Goal: Transaction & Acquisition: Book appointment/travel/reservation

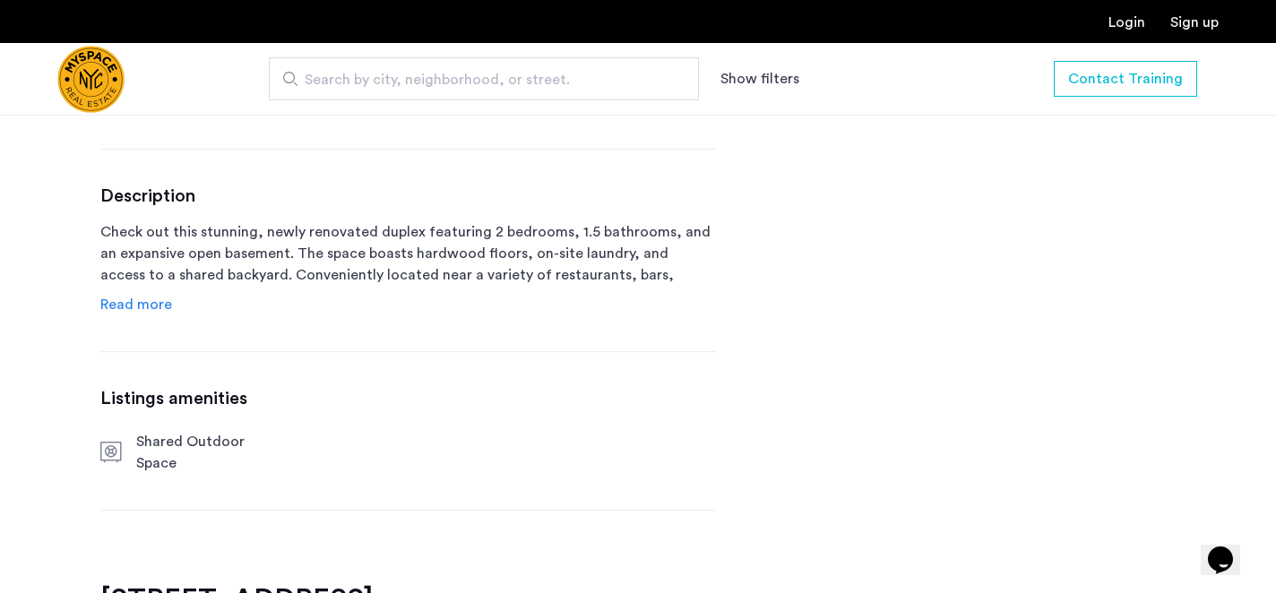
scroll to position [837, 0]
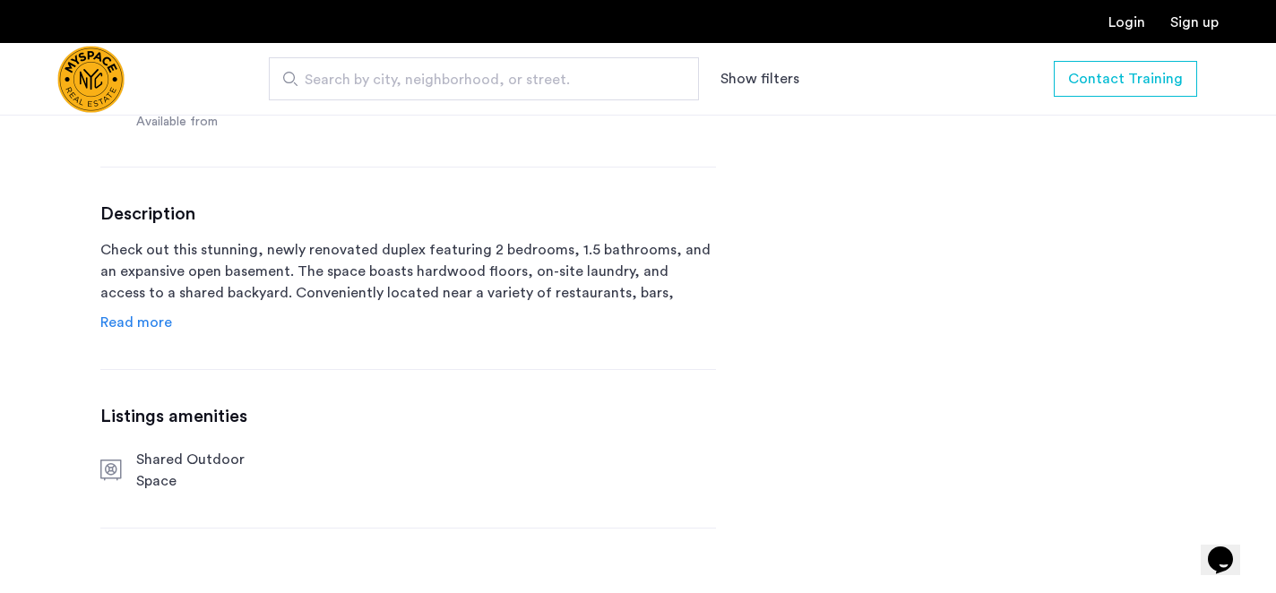
click at [150, 322] on span "Read more" at bounding box center [136, 322] width 72 height 14
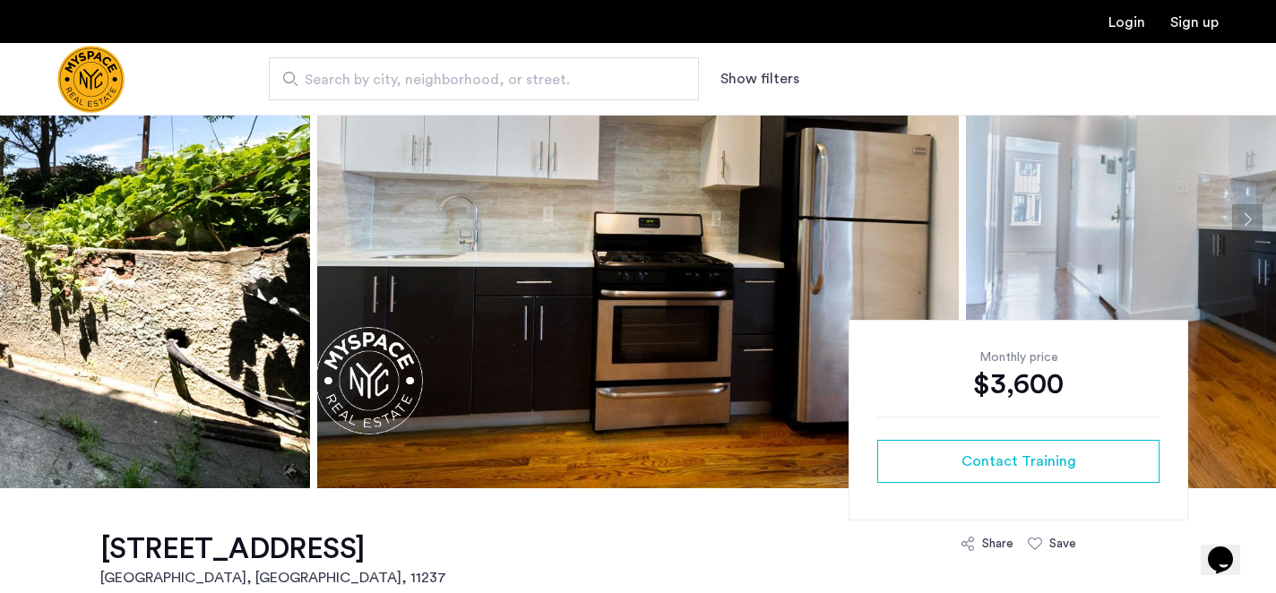
scroll to position [169, 0]
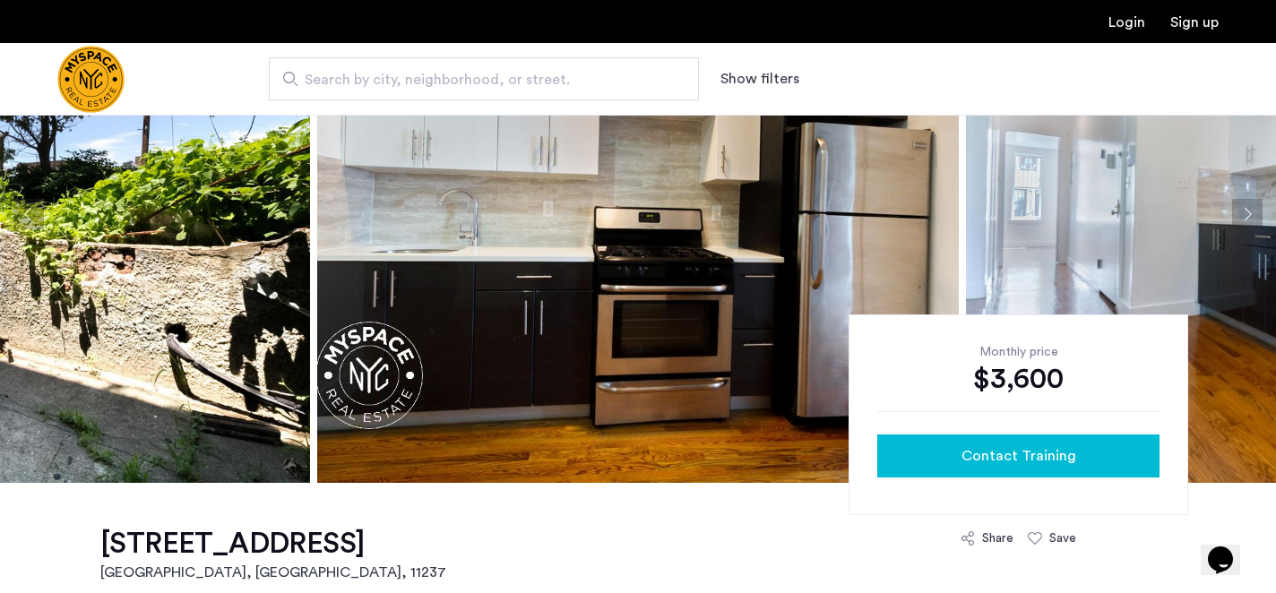
click at [1096, 453] on div "Contact Training" at bounding box center [1018, 455] width 254 height 21
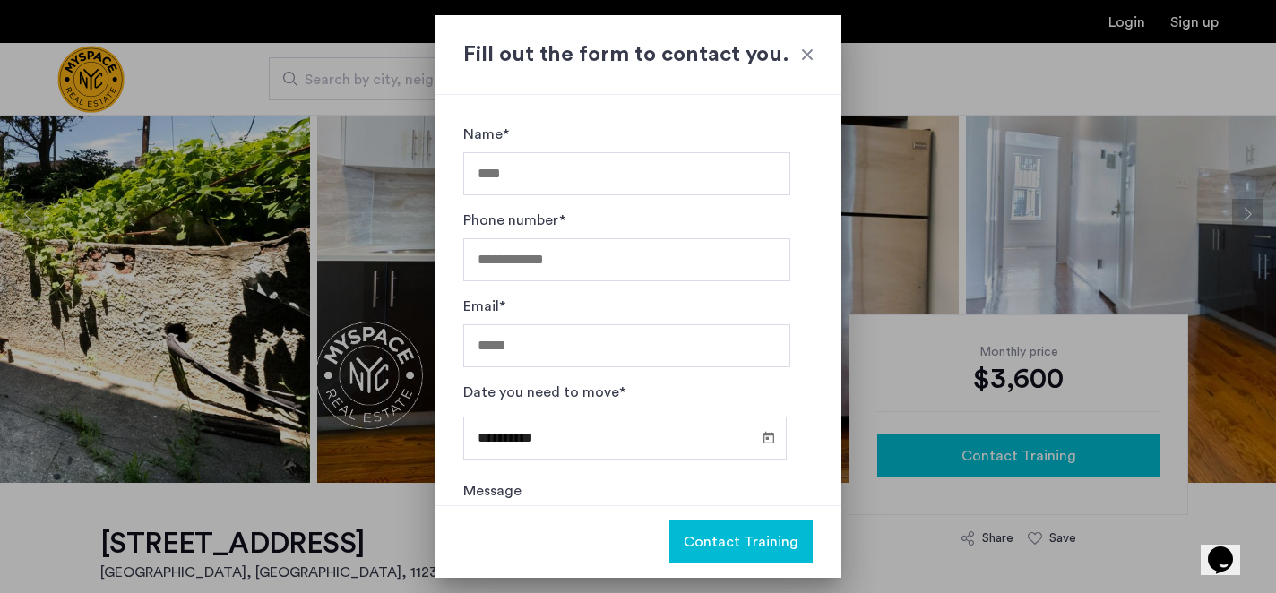
scroll to position [0, 0]
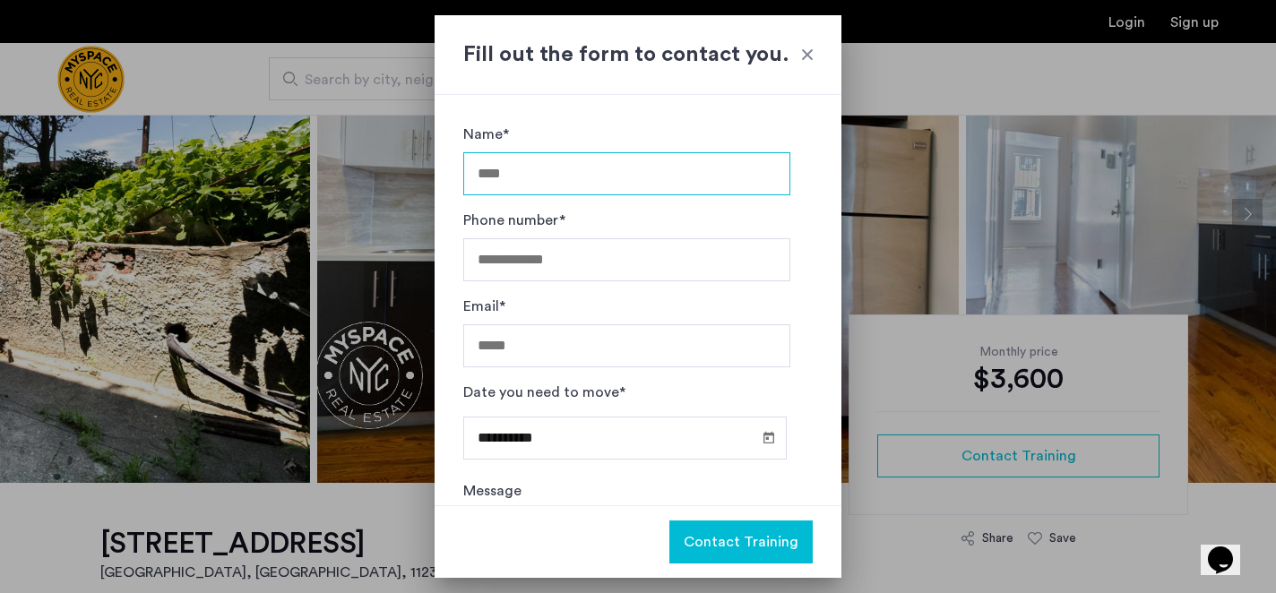
click at [654, 175] on input "Name*" at bounding box center [626, 173] width 327 height 43
type input "**********"
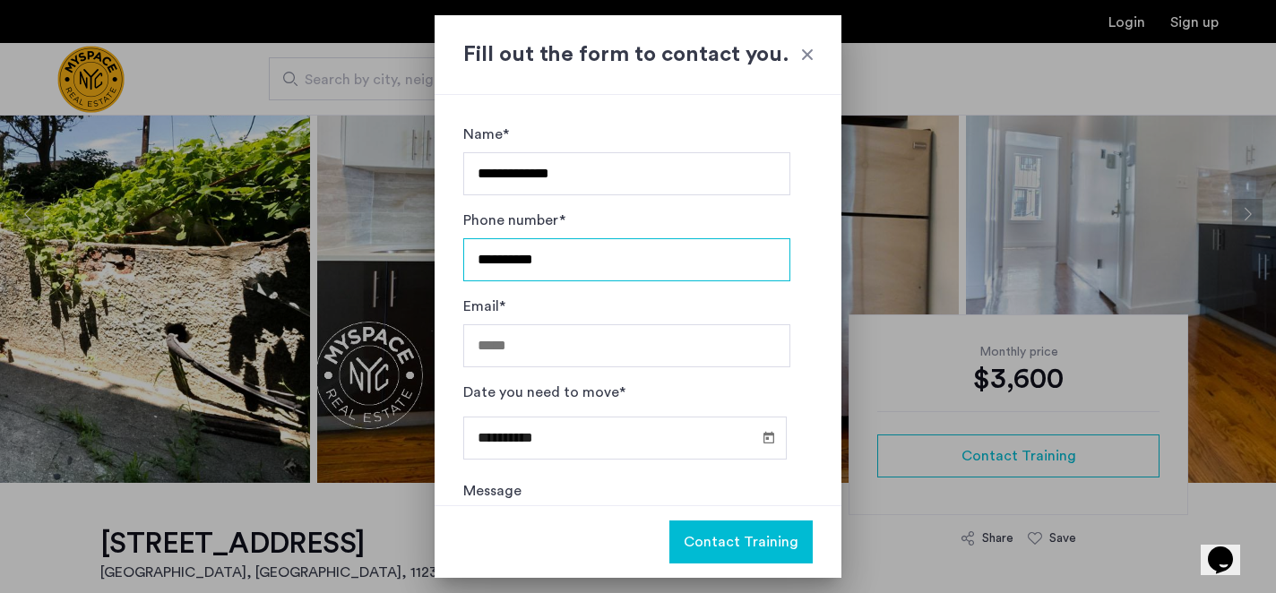
type input "**********"
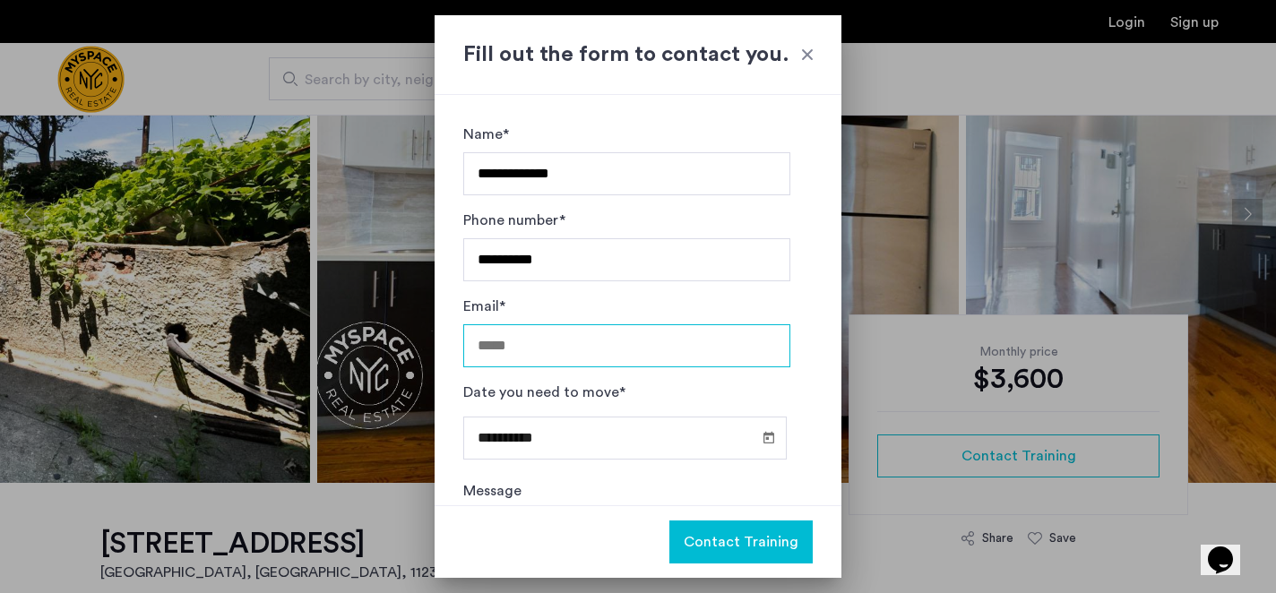
click at [569, 348] on input "Email*" at bounding box center [626, 345] width 327 height 43
type input "**********"
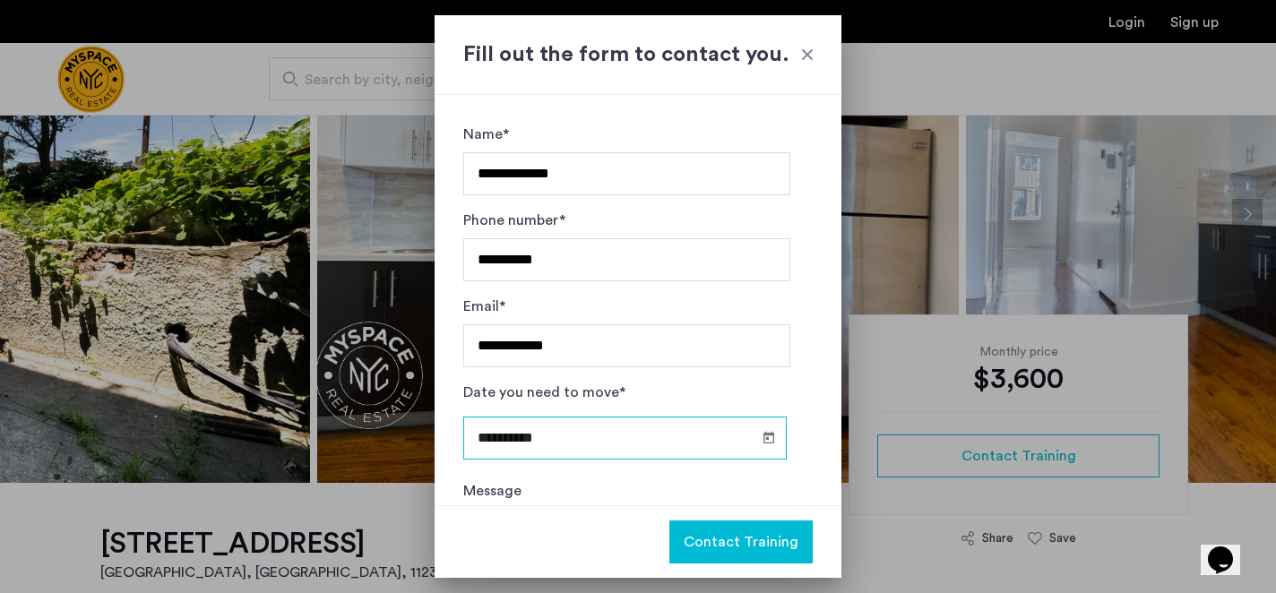
scroll to position [130, 0]
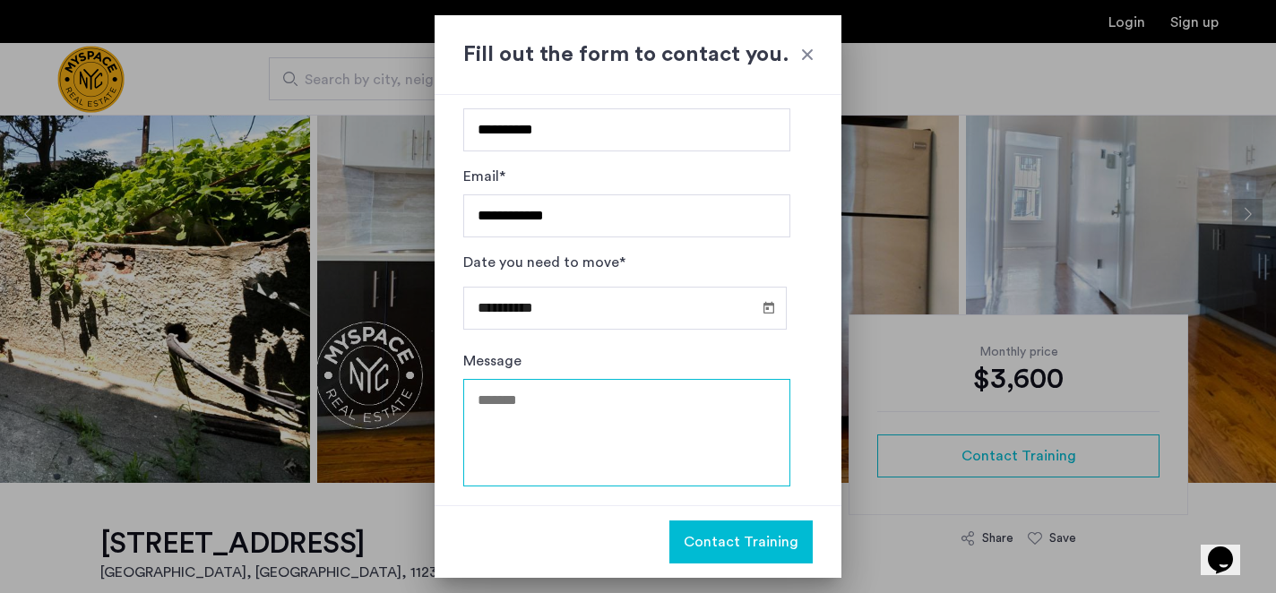
click at [578, 432] on textarea "Message" at bounding box center [626, 432] width 327 height 107
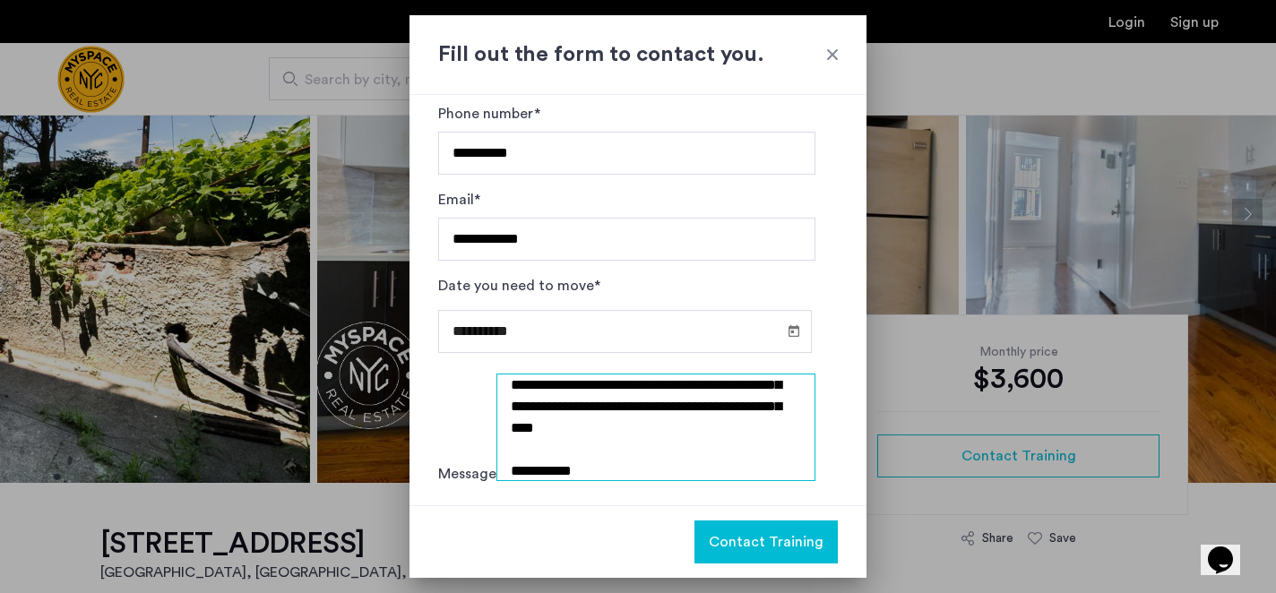
scroll to position [117, 0]
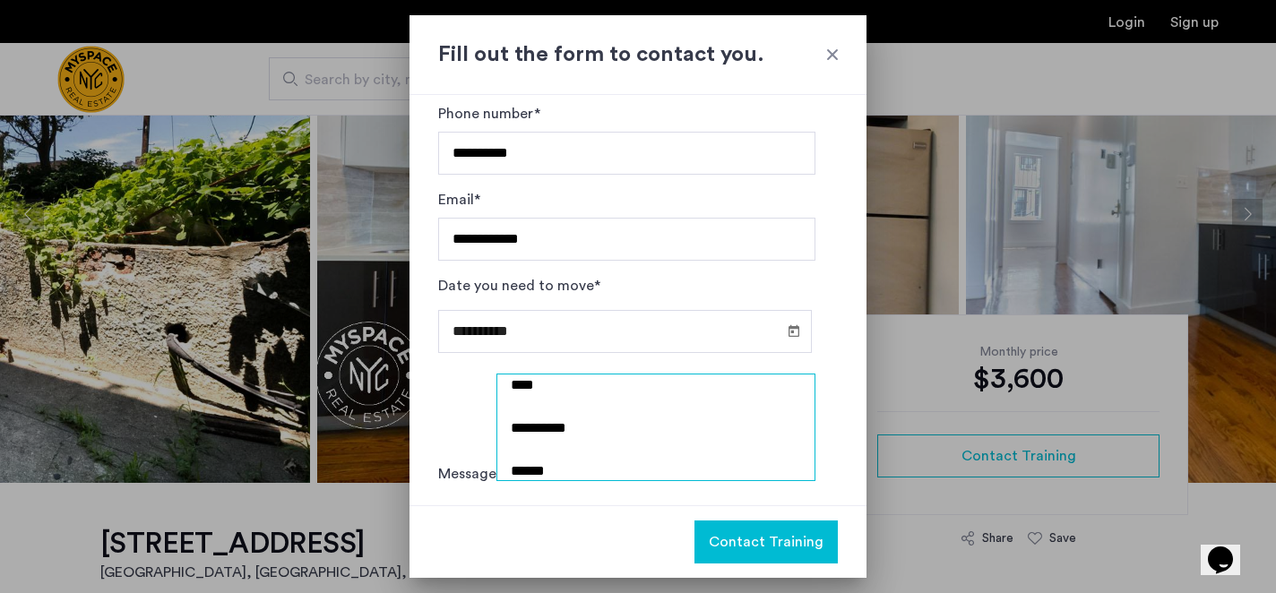
type textarea "**********"
click at [739, 531] on span "Contact Training" at bounding box center [766, 541] width 115 height 21
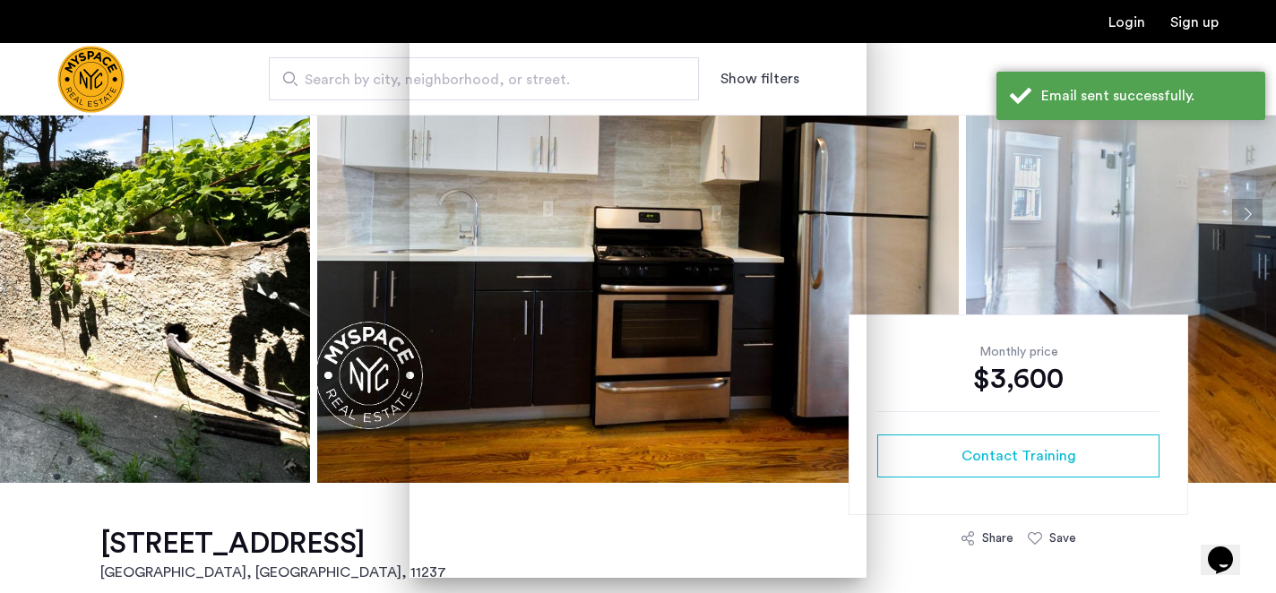
scroll to position [169, 0]
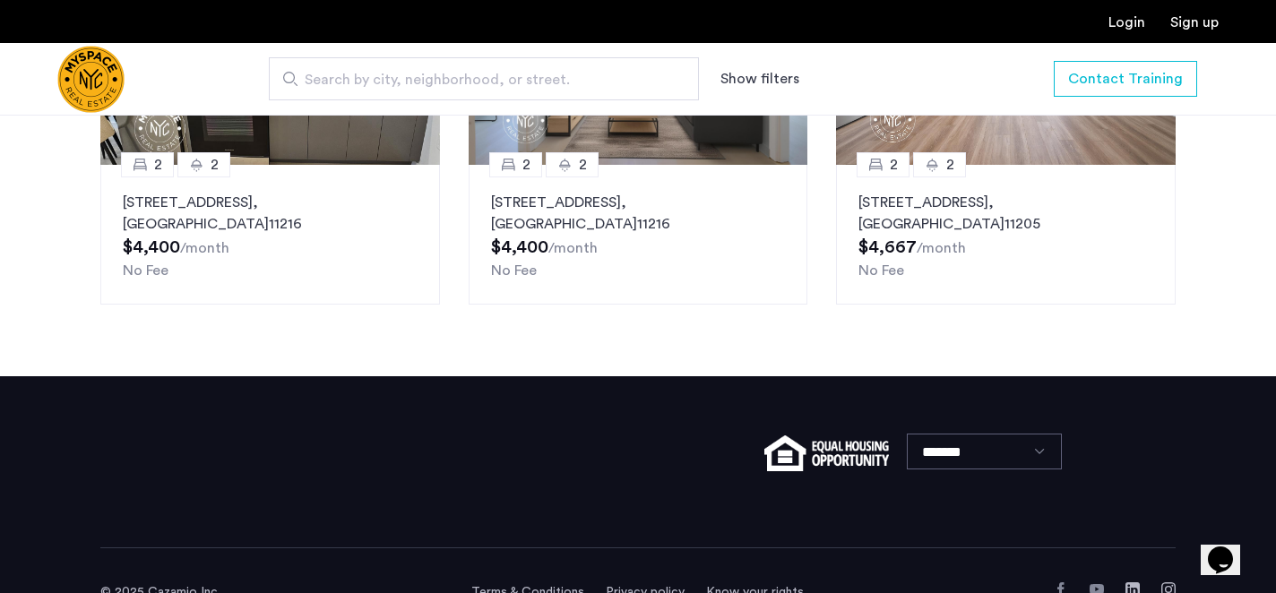
scroll to position [2034, 0]
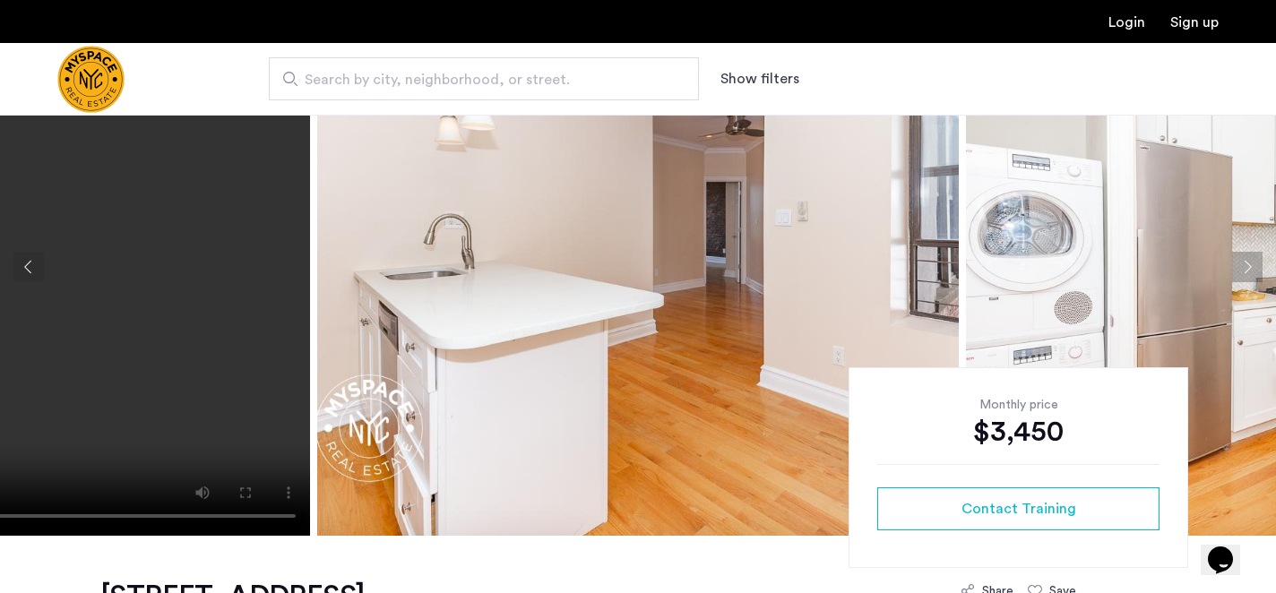
scroll to position [172, 0]
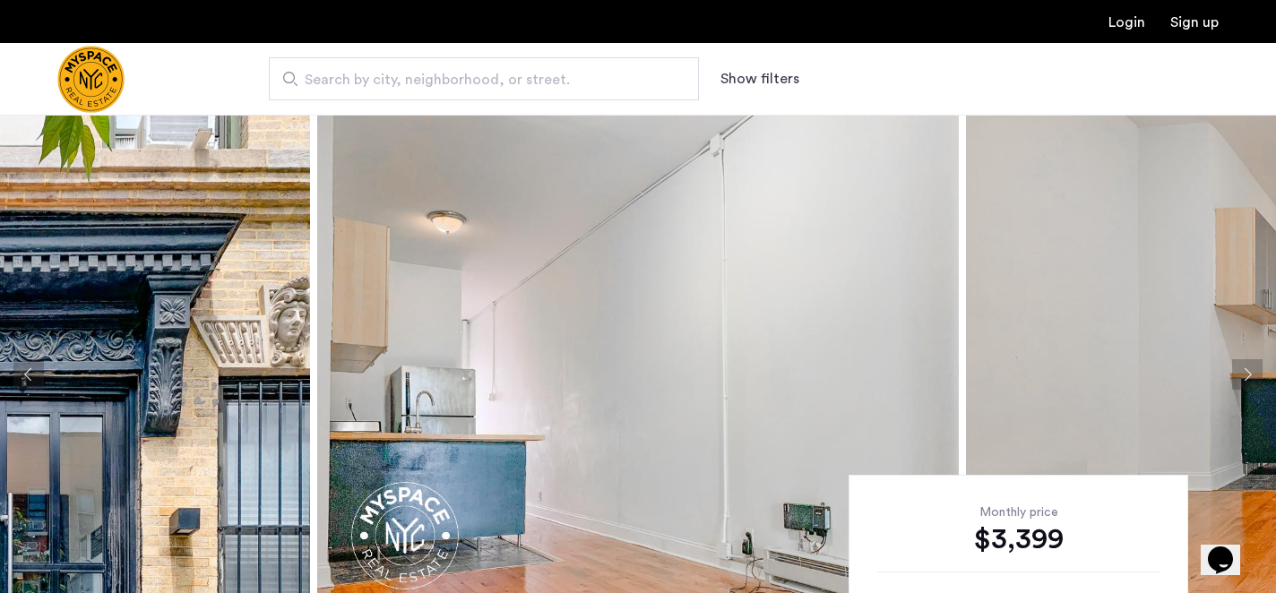
scroll to position [10, 0]
click at [734, 289] on img at bounding box center [637, 373] width 641 height 537
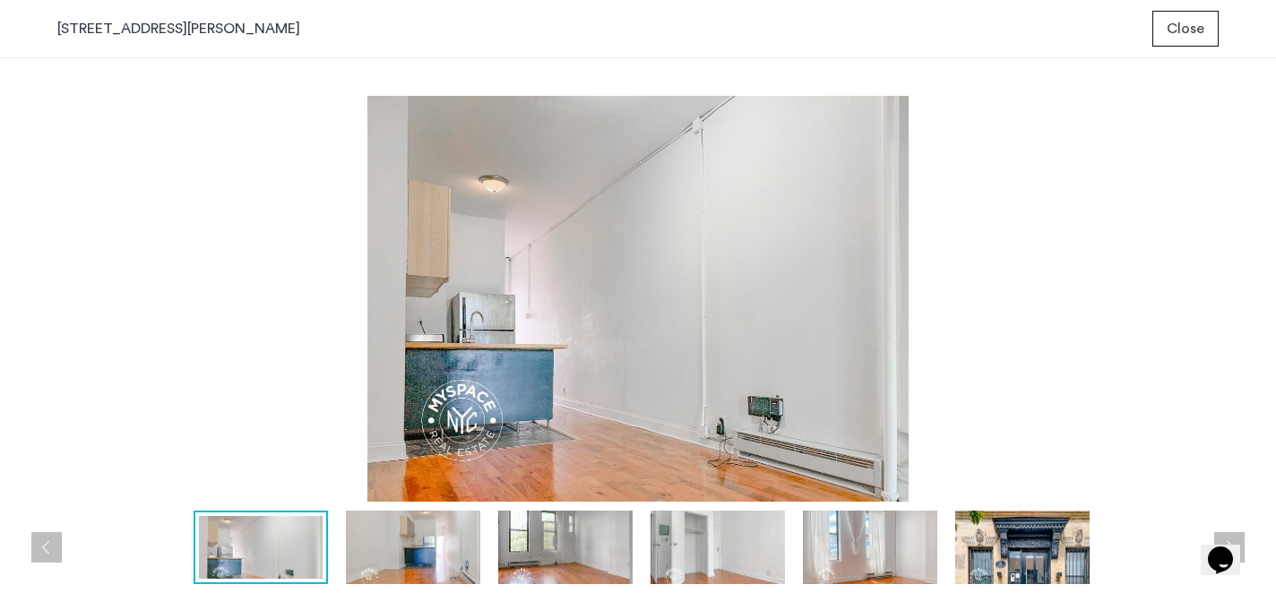
scroll to position [0, 0]
click at [360, 529] on img at bounding box center [413, 547] width 134 height 73
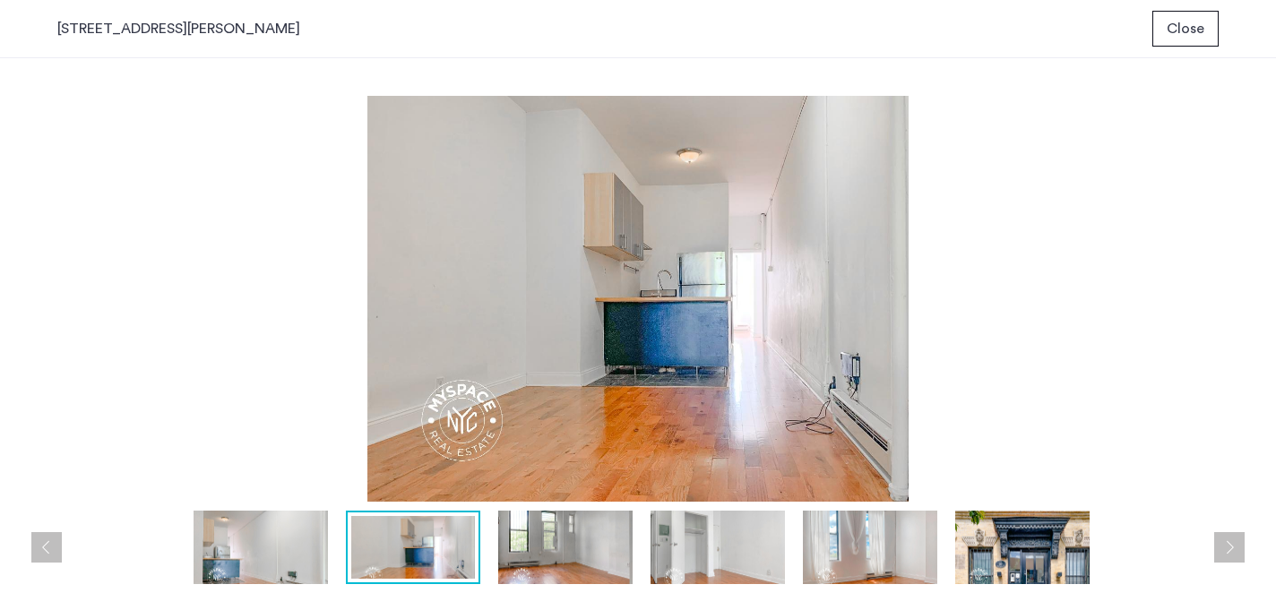
click at [573, 550] on img at bounding box center [565, 547] width 134 height 73
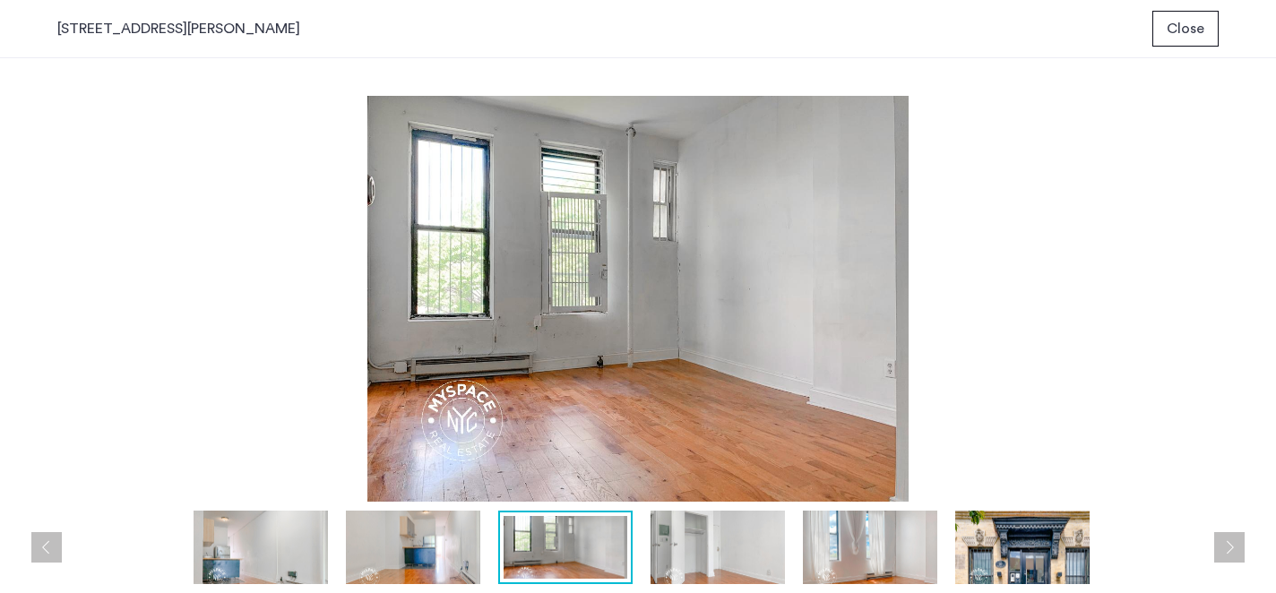
click at [709, 548] on img at bounding box center [717, 547] width 134 height 73
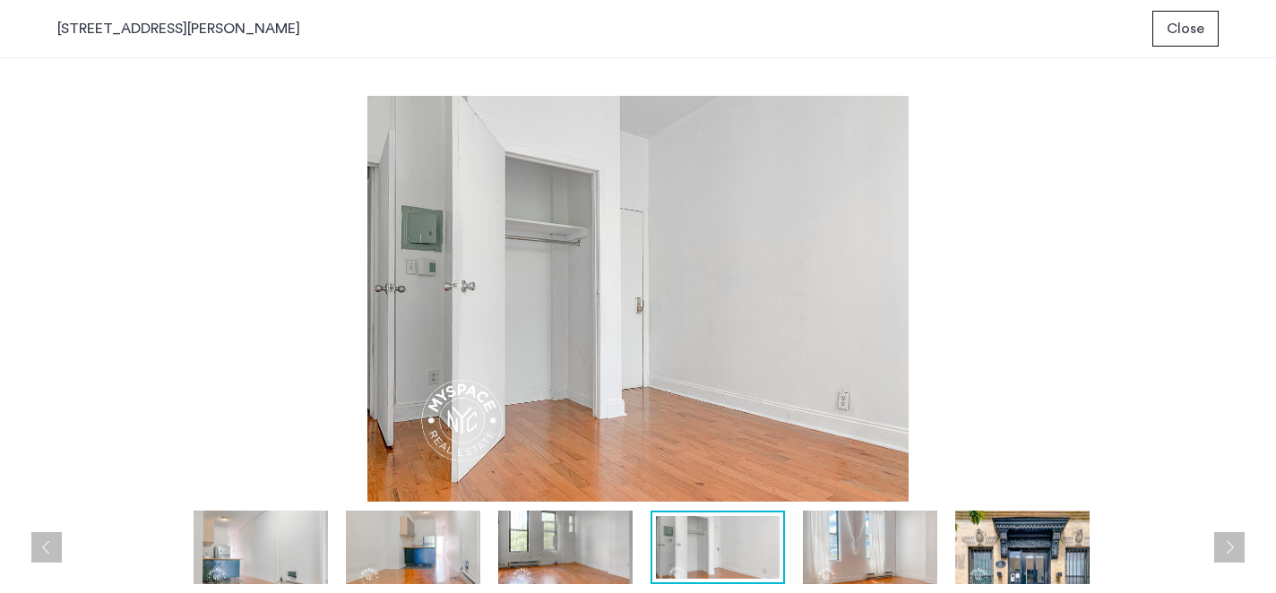
click at [876, 557] on img at bounding box center [870, 547] width 134 height 73
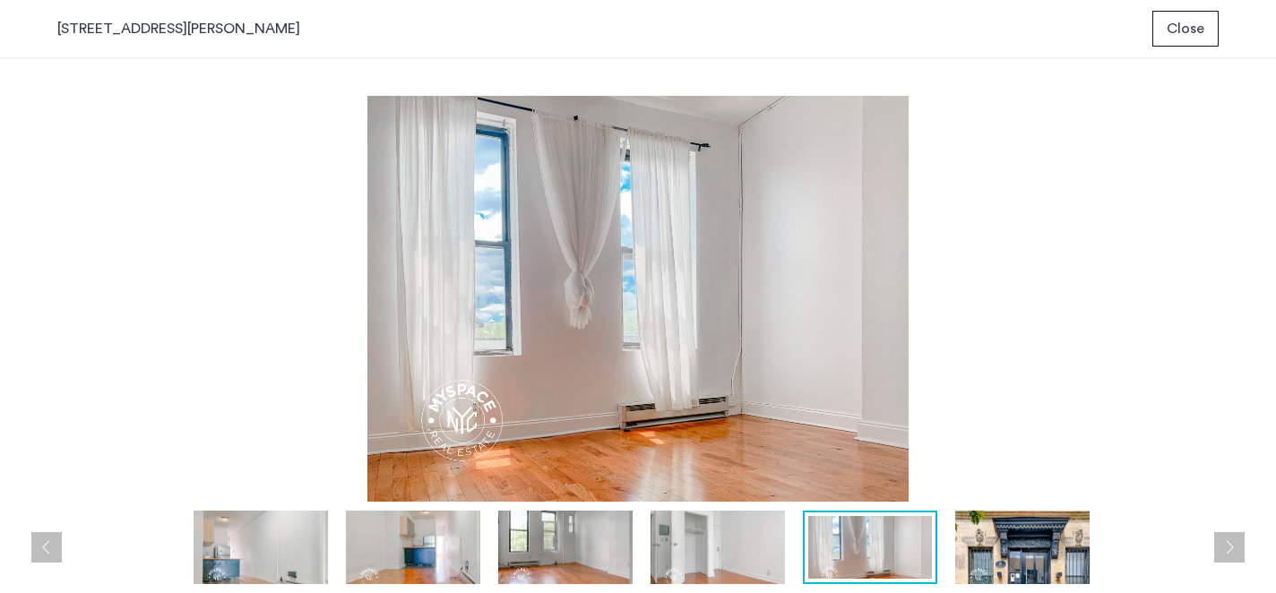
click at [1025, 559] on img at bounding box center [1022, 547] width 134 height 73
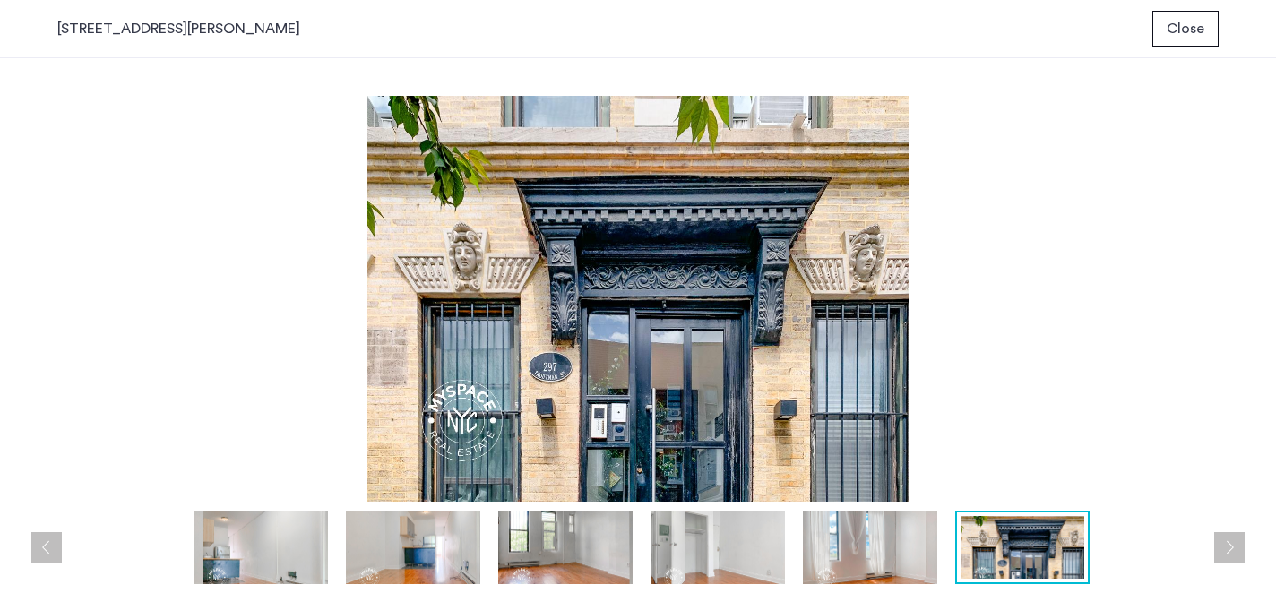
click at [1228, 536] on button "Next apartment" at bounding box center [1229, 547] width 30 height 30
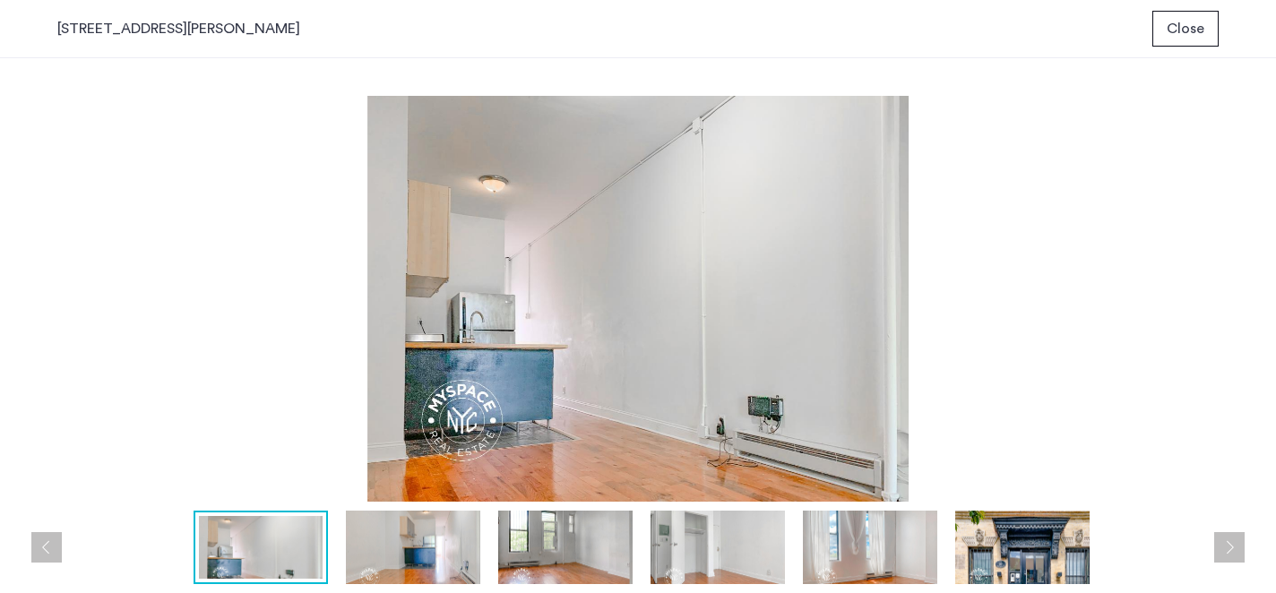
click at [1228, 536] on button "Next apartment" at bounding box center [1229, 547] width 30 height 30
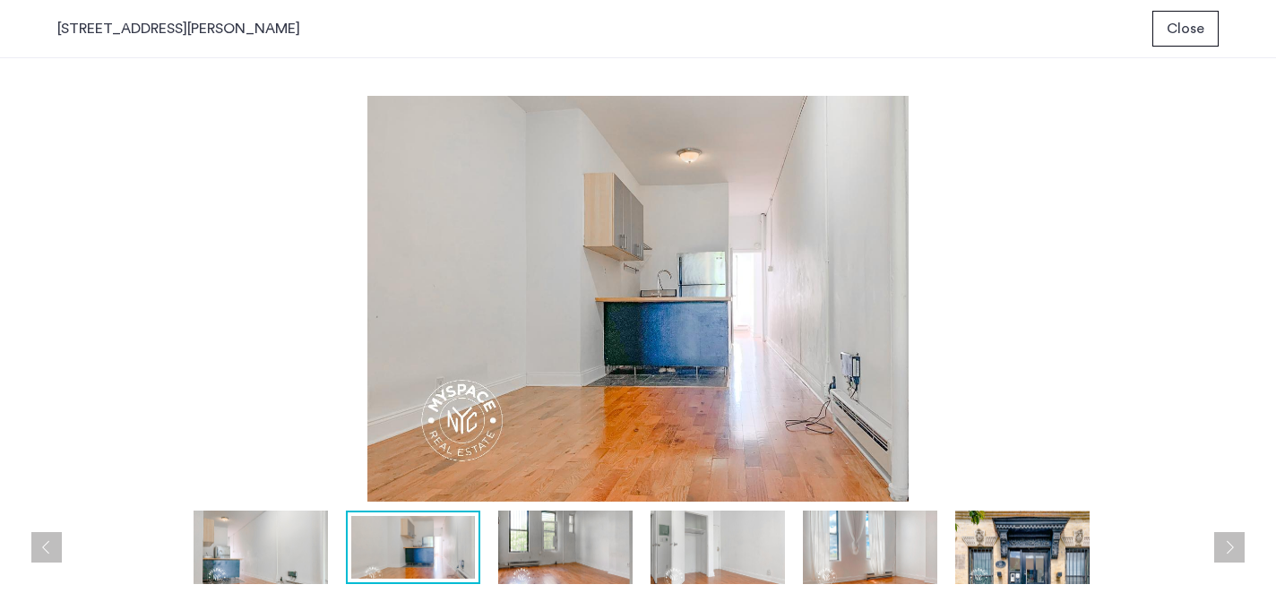
click at [1228, 536] on button "Next apartment" at bounding box center [1229, 547] width 30 height 30
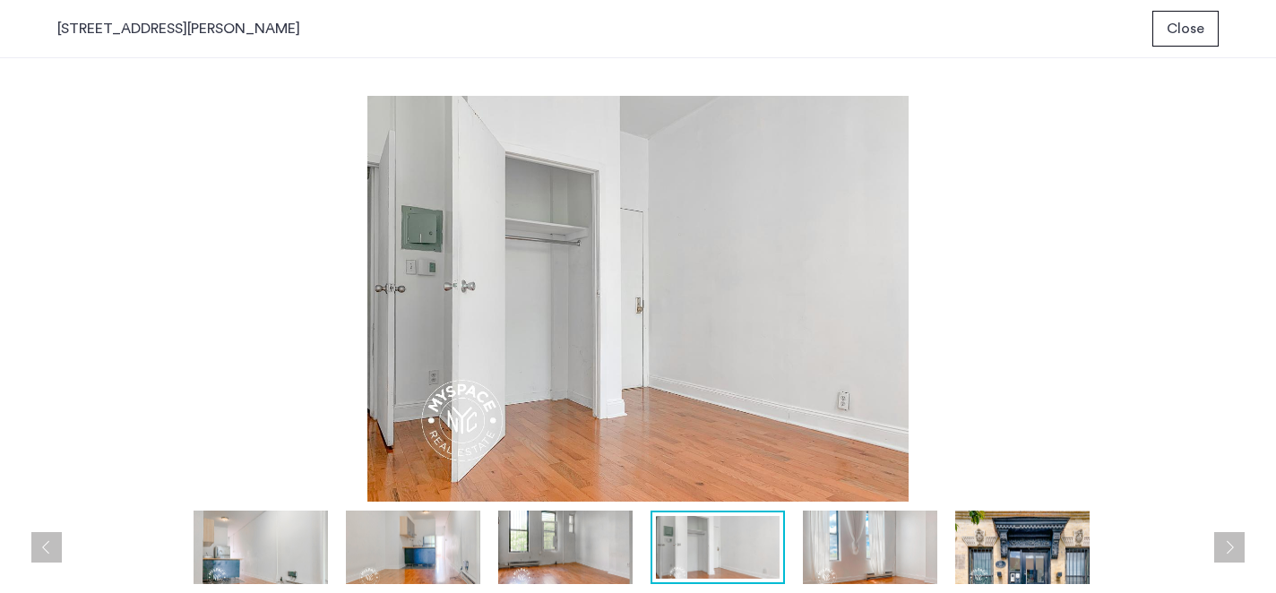
click at [1228, 536] on button "Next apartment" at bounding box center [1229, 547] width 30 height 30
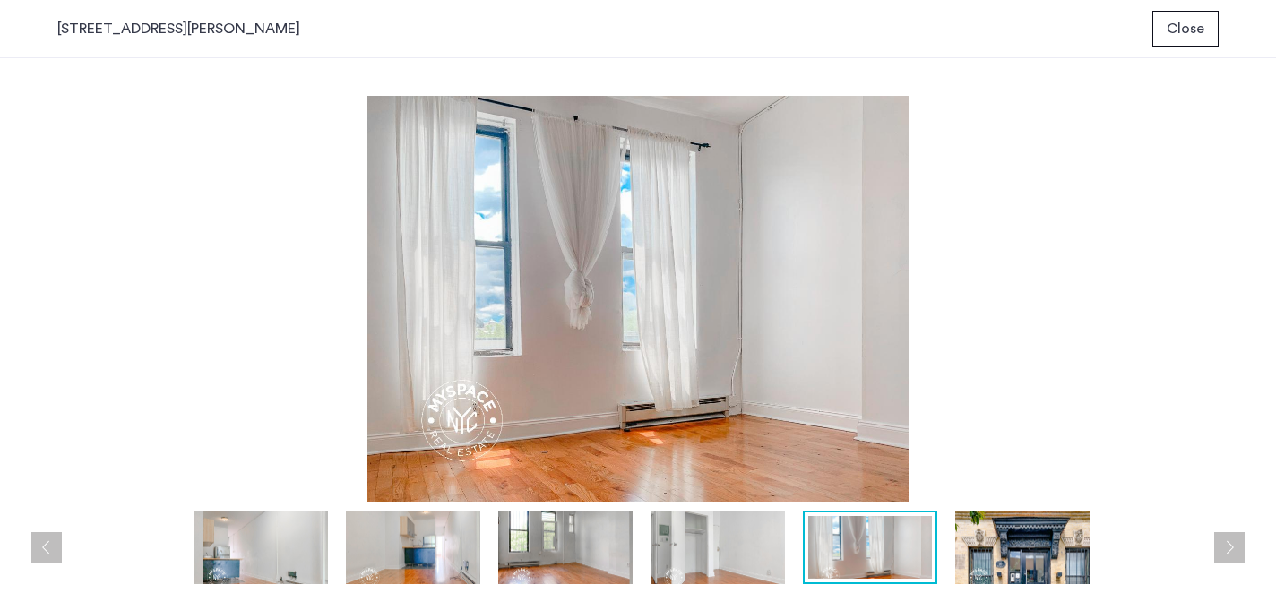
click at [1228, 536] on button "Next apartment" at bounding box center [1229, 547] width 30 height 30
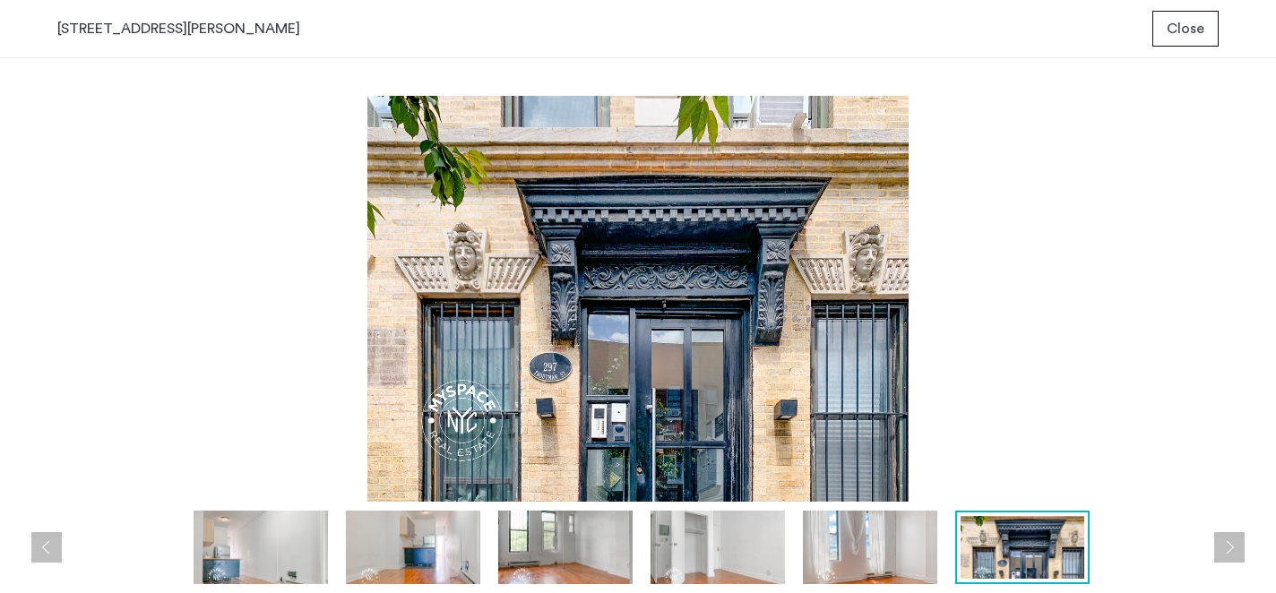
click at [1228, 536] on button "Next apartment" at bounding box center [1229, 547] width 30 height 30
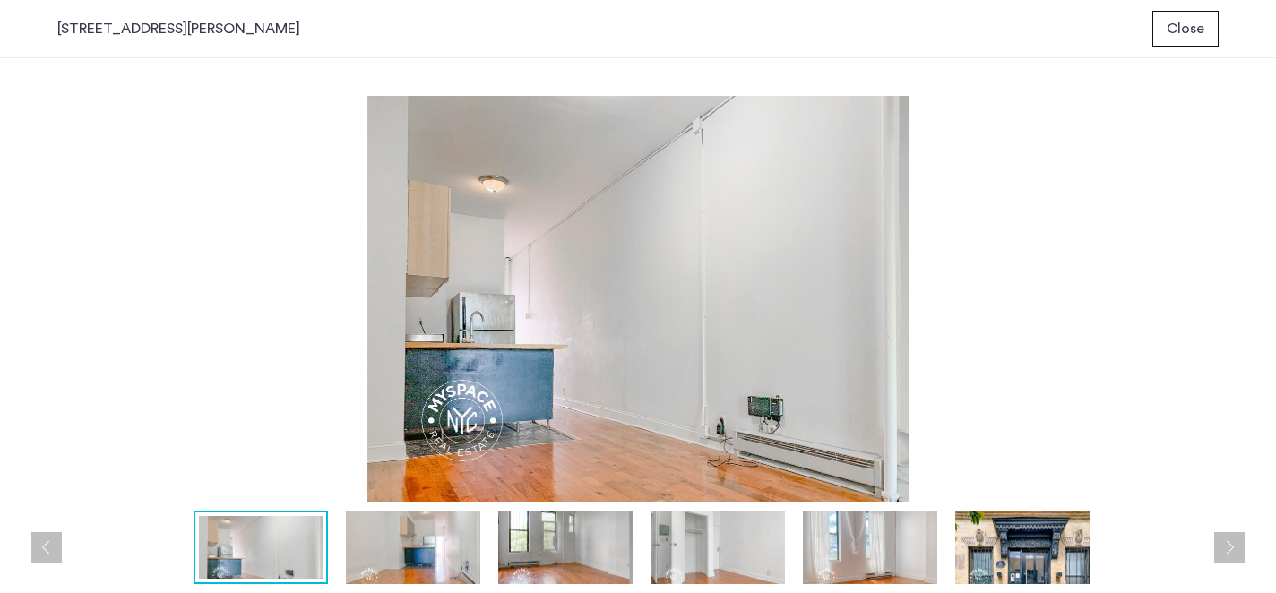
click at [1228, 536] on button "Next apartment" at bounding box center [1229, 547] width 30 height 30
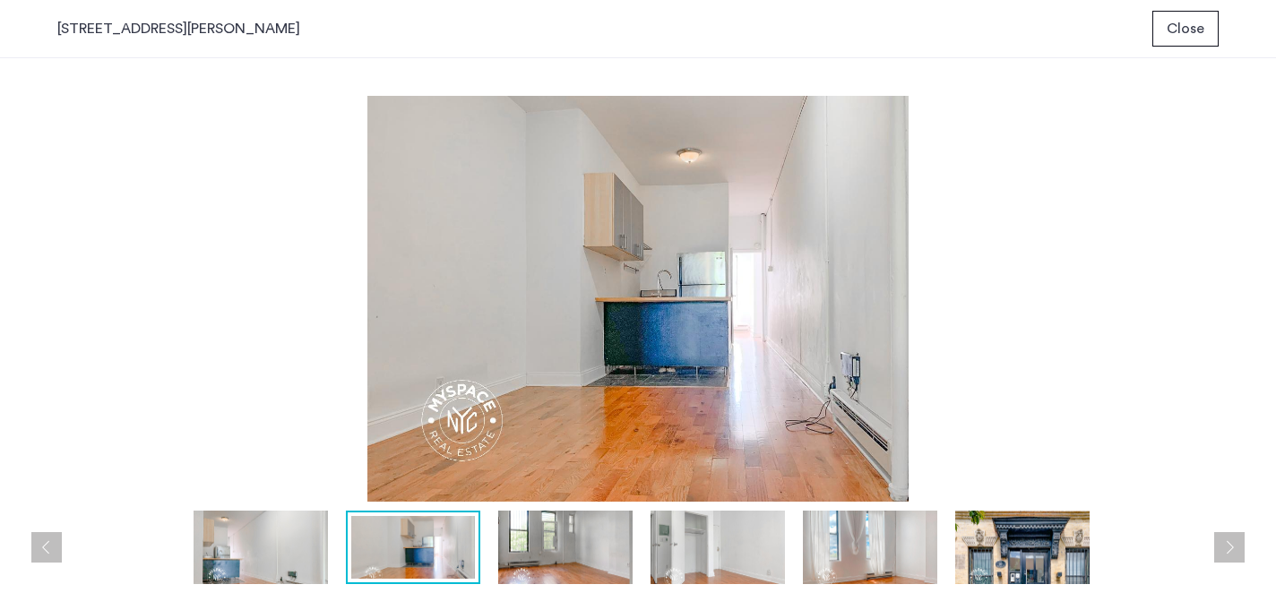
click at [1228, 536] on button "Next apartment" at bounding box center [1229, 547] width 30 height 30
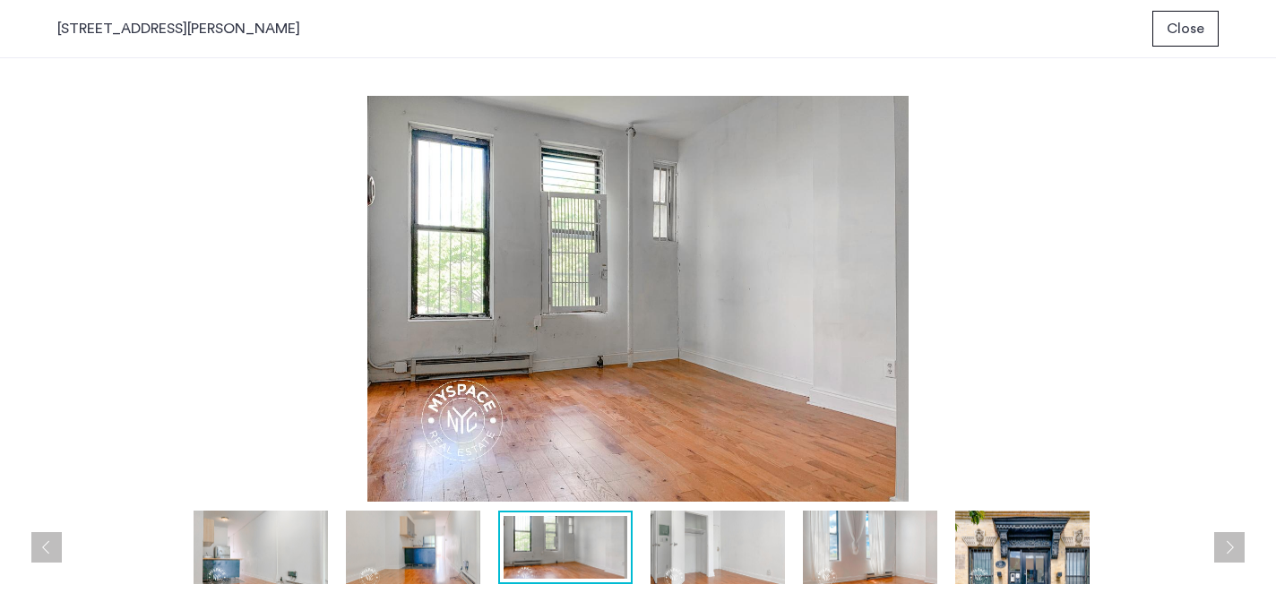
click at [1228, 536] on button "Next apartment" at bounding box center [1229, 547] width 30 height 30
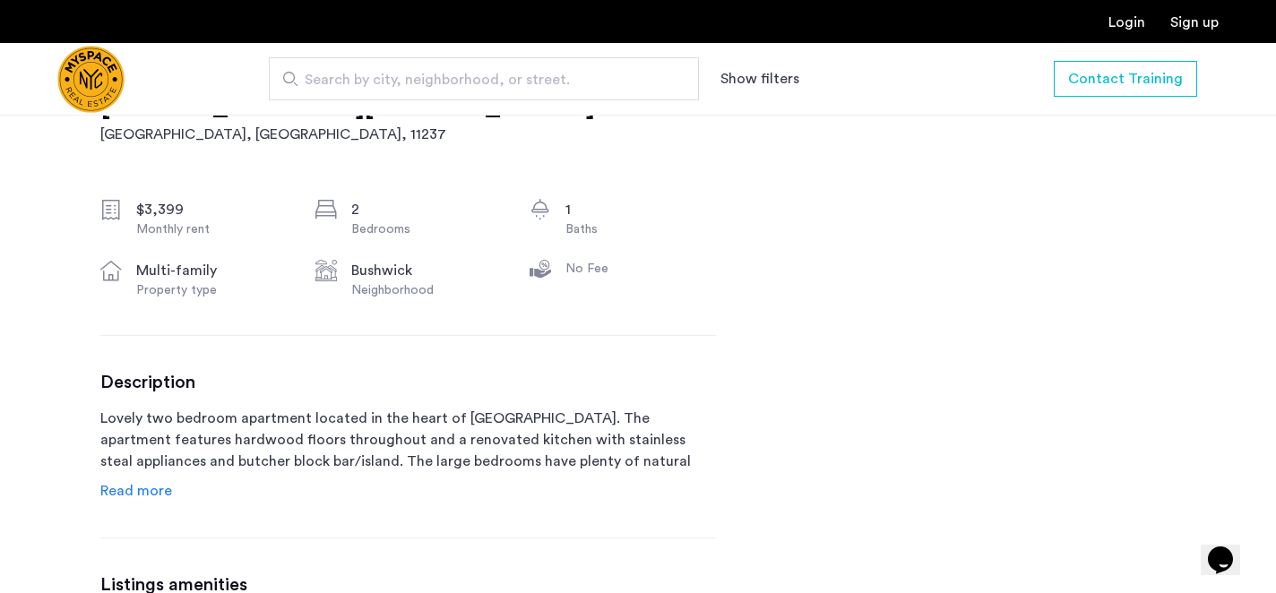
scroll to position [620, 0]
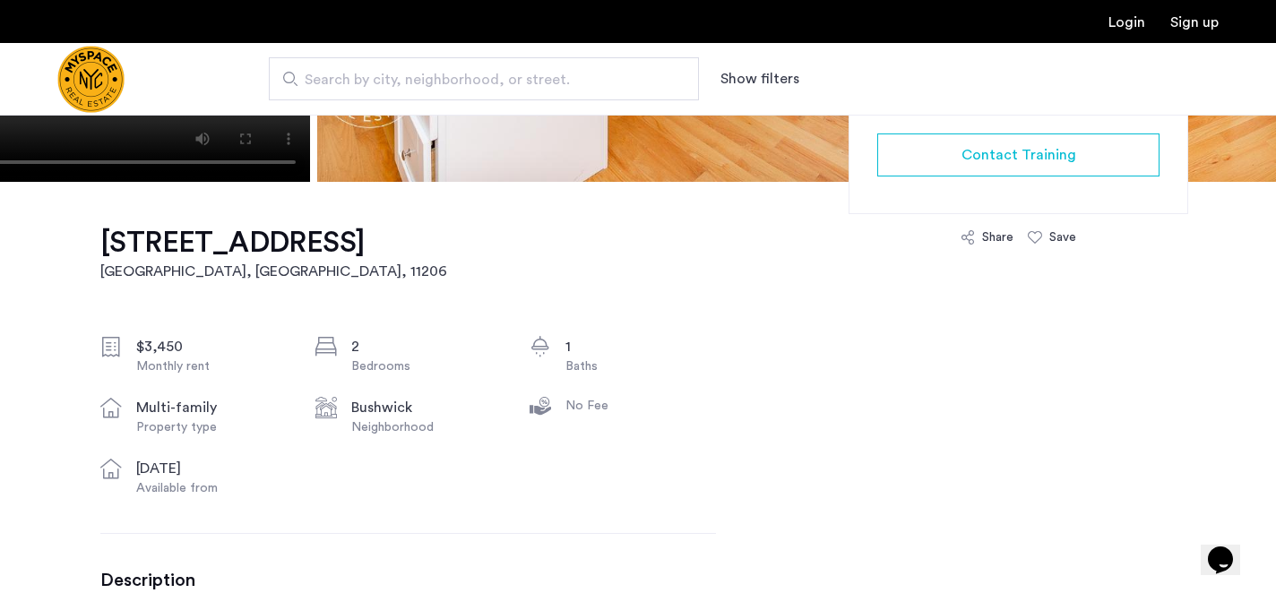
scroll to position [493, 0]
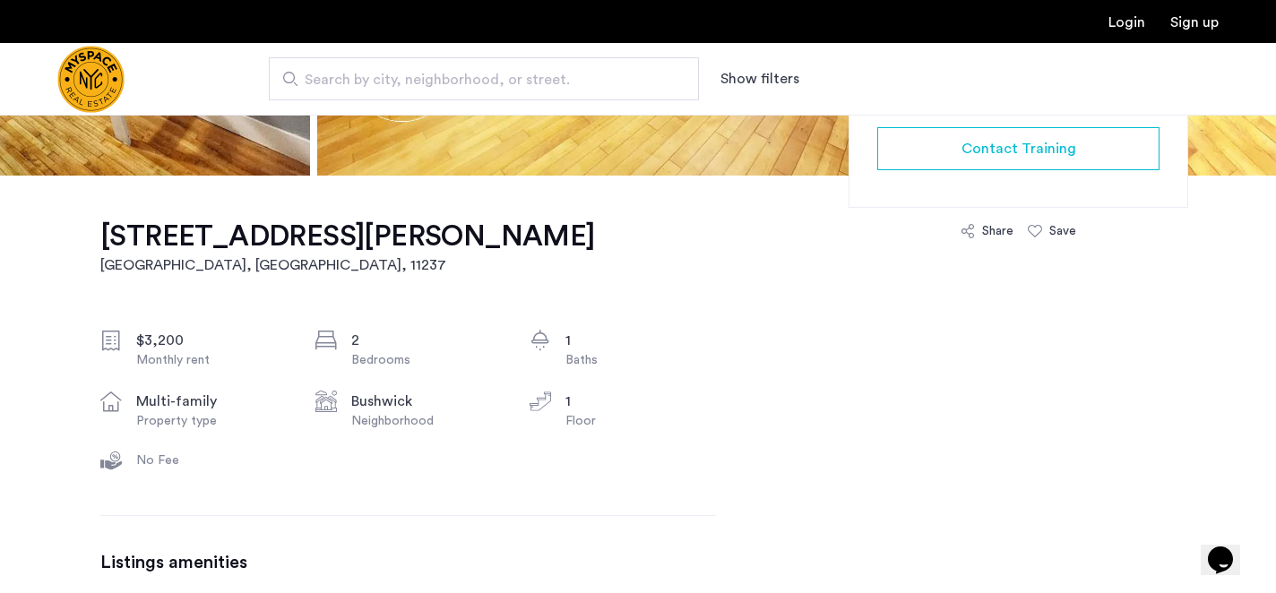
scroll to position [484, 0]
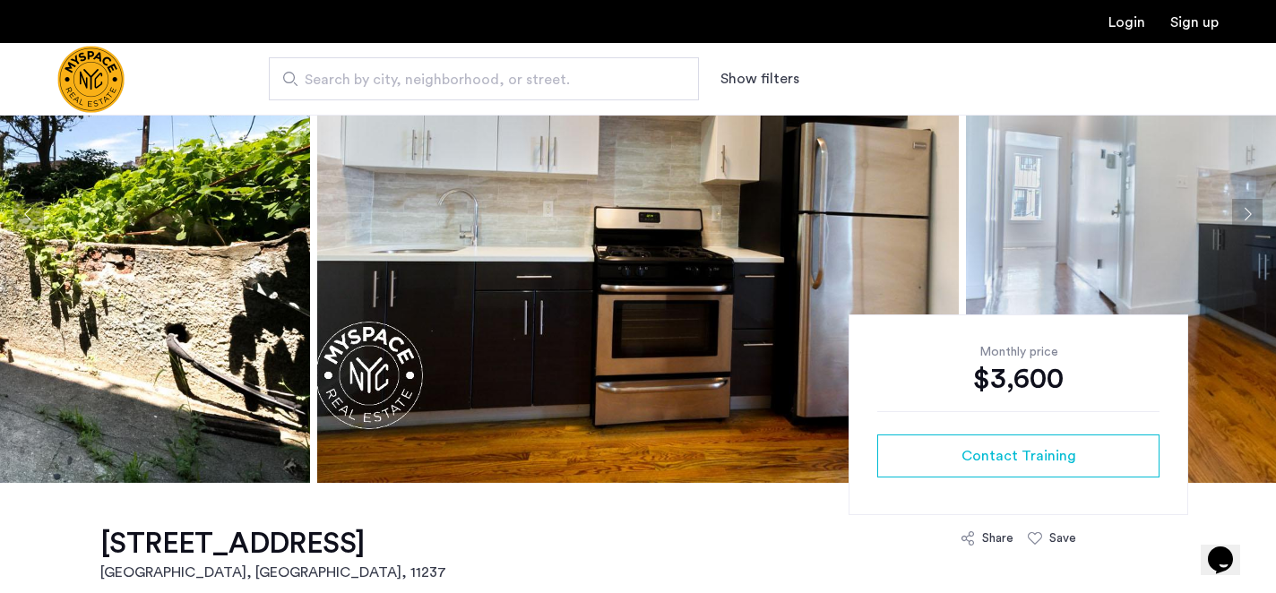
scroll to position [167, 0]
